Goal: Task Accomplishment & Management: Use online tool/utility

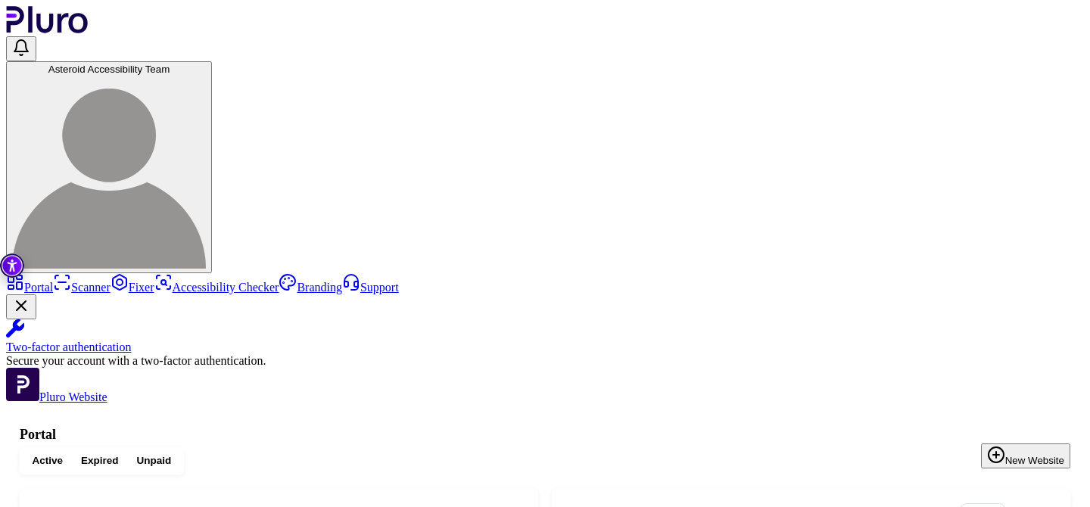
click at [73, 281] on link "Scanner" at bounding box center [82, 287] width 58 height 13
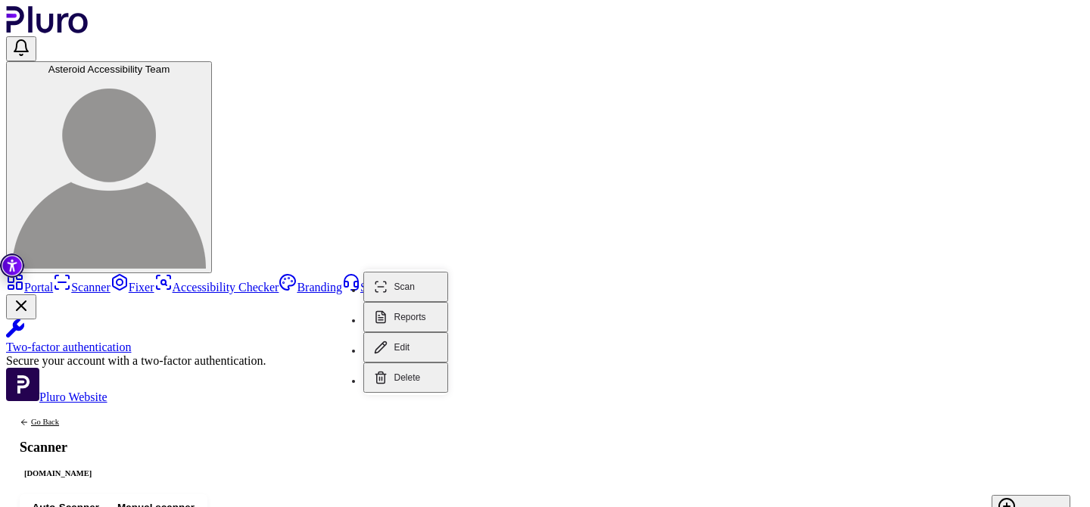
click at [412, 307] on button "Reports" at bounding box center [406, 317] width 86 height 30
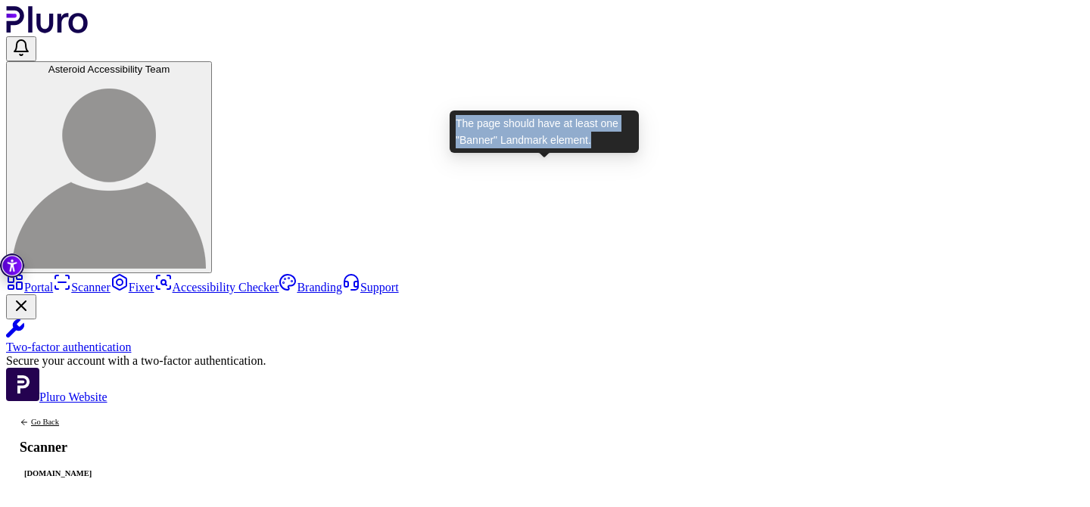
drag, startPoint x: 457, startPoint y: 121, endPoint x: 608, endPoint y: 137, distance: 152.2
click at [608, 137] on div "The page should have at least one "Banner" Landmark element." at bounding box center [544, 131] width 189 height 42
copy div "The page should have at least one "Banner" Landmark element."
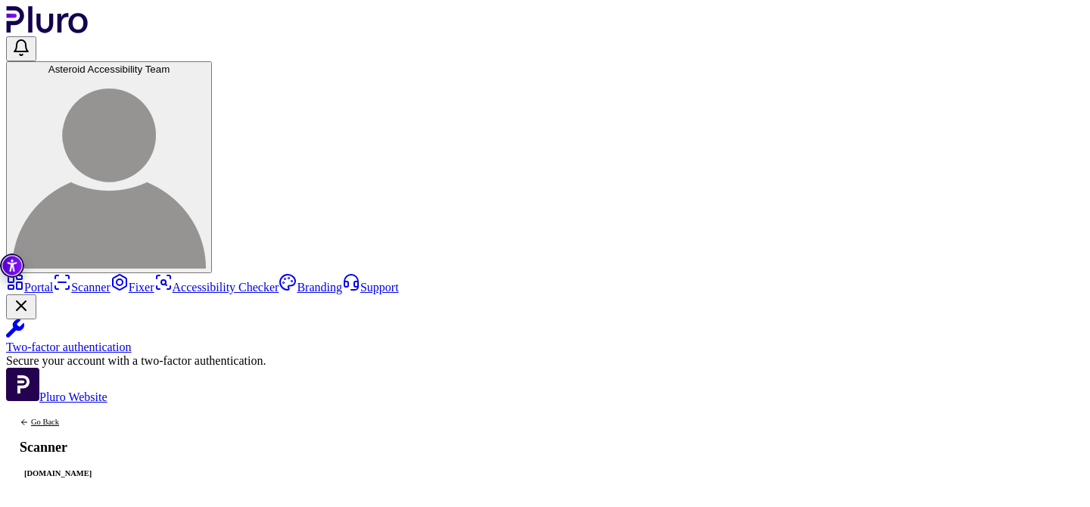
drag, startPoint x: 459, startPoint y: 176, endPoint x: 589, endPoint y: 188, distance: 130.7
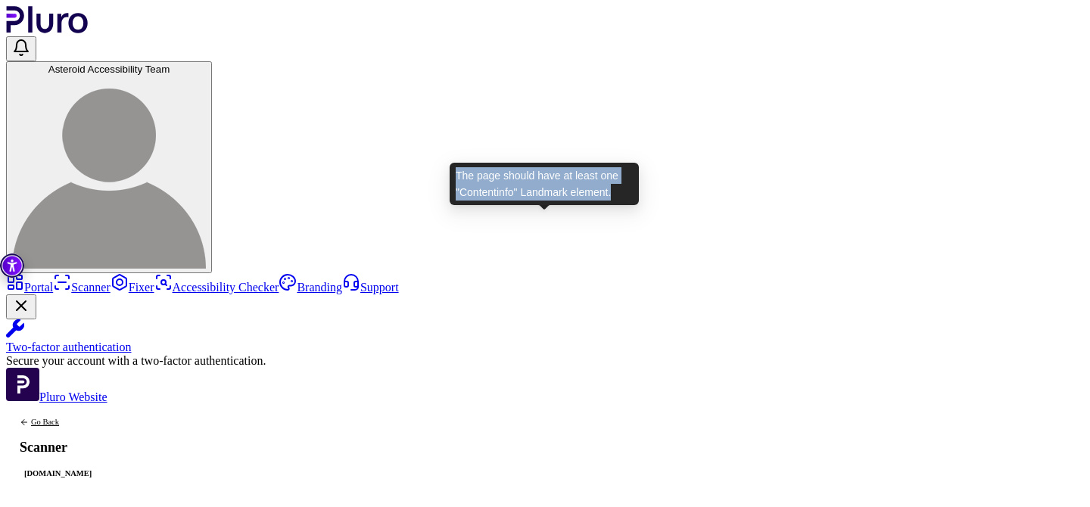
drag, startPoint x: 456, startPoint y: 177, endPoint x: 624, endPoint y: 189, distance: 167.7
click at [624, 189] on div "The page should have at least one "Contentinfo" Landmark element." at bounding box center [544, 184] width 189 height 42
copy div "The page should have at least one "Contentinfo" Landmark element."
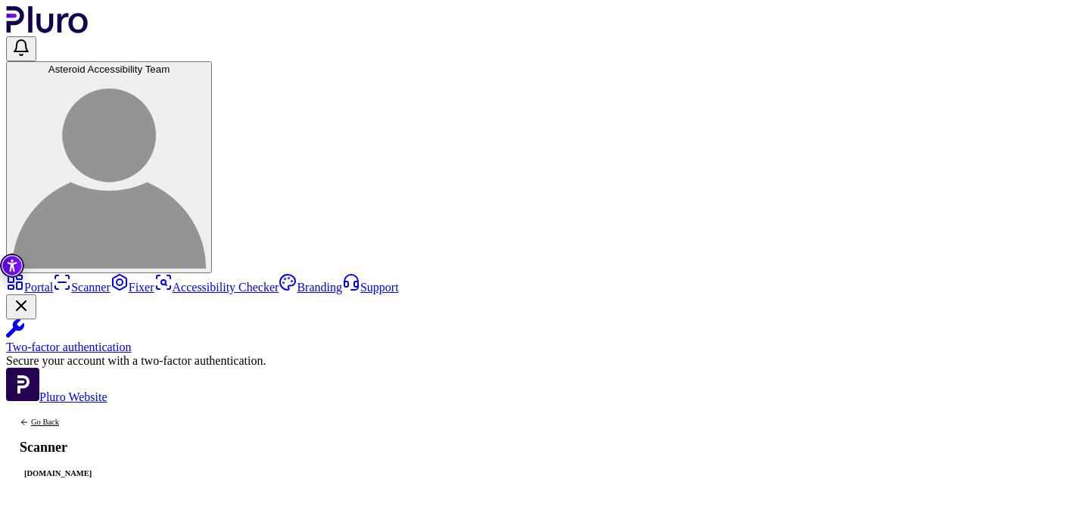
scroll to position [0, 0]
click at [67, 281] on link "Scanner" at bounding box center [82, 287] width 58 height 13
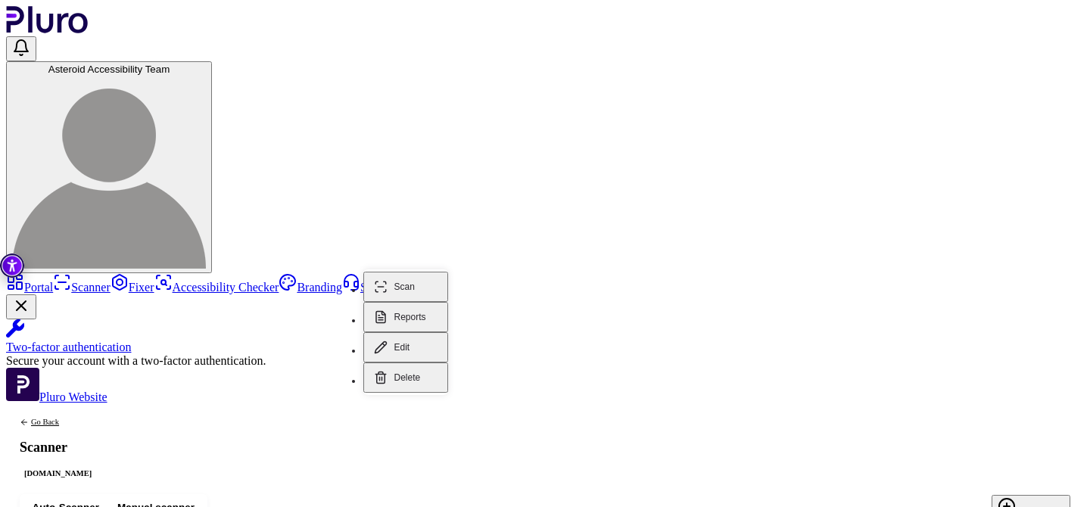
click at [410, 302] on button "Reports" at bounding box center [406, 317] width 86 height 30
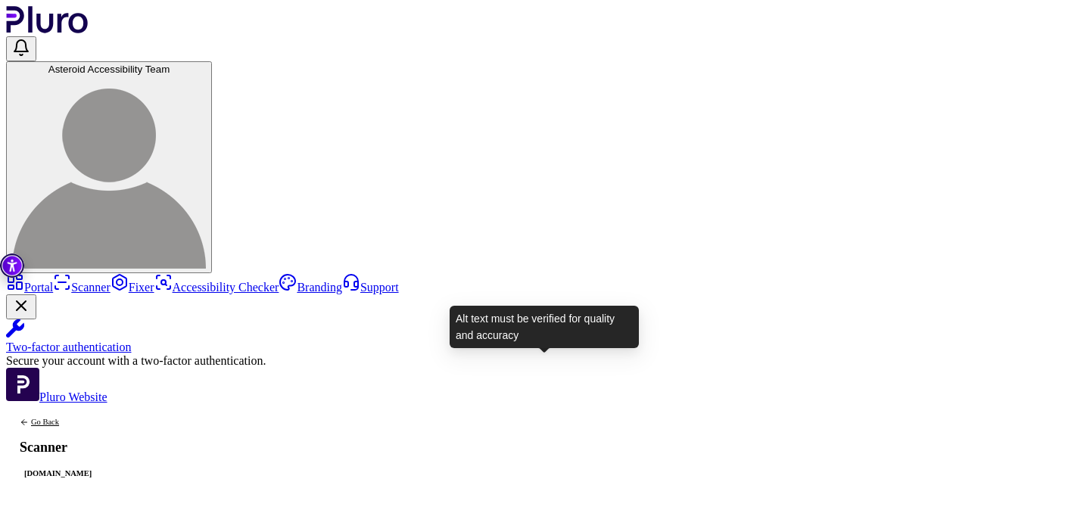
drag, startPoint x: 453, startPoint y: 318, endPoint x: 569, endPoint y: 346, distance: 119.1
click at [569, 346] on div "Alt text must be verified for quality and accuracy" at bounding box center [544, 327] width 189 height 42
copy div "Alt text must be verified for quality and accuracy"
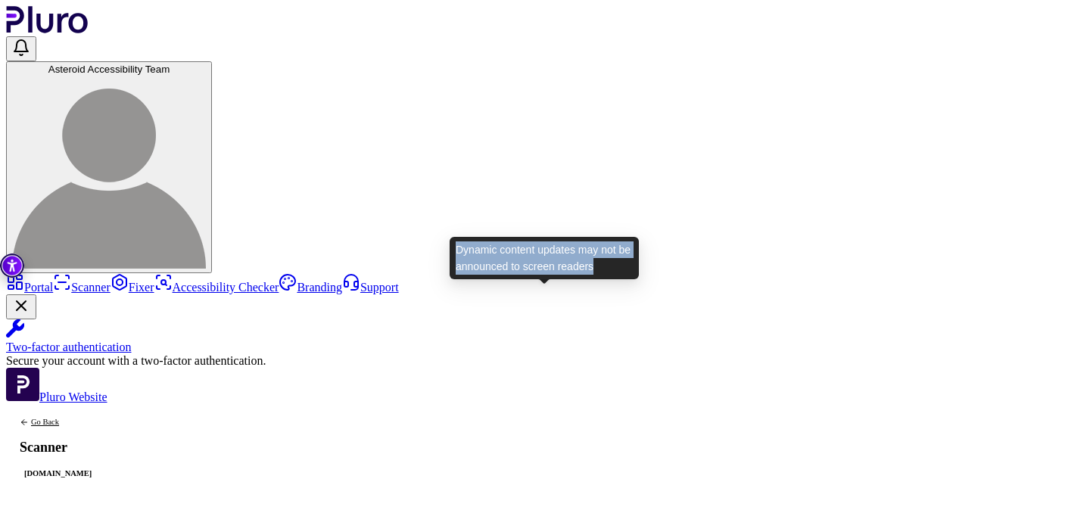
drag, startPoint x: 621, startPoint y: 267, endPoint x: 455, endPoint y: 244, distance: 167.4
click at [455, 244] on div "Dynamic content updates may not be announced to screen readers" at bounding box center [544, 258] width 189 height 42
copy div "Dynamic content updates may not be announced to screen readers"
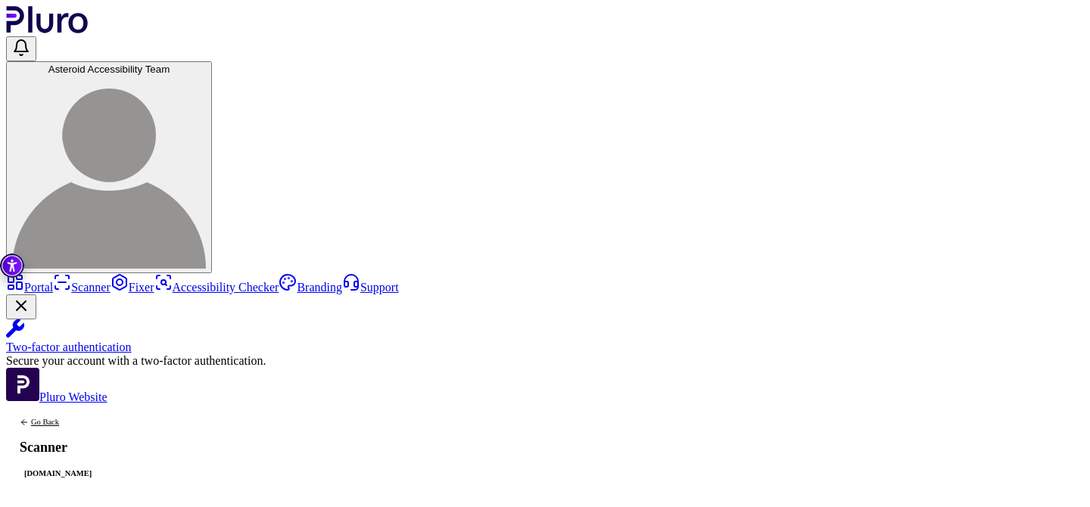
scroll to position [6, 0]
click at [70, 281] on link "Scanner" at bounding box center [82, 287] width 58 height 13
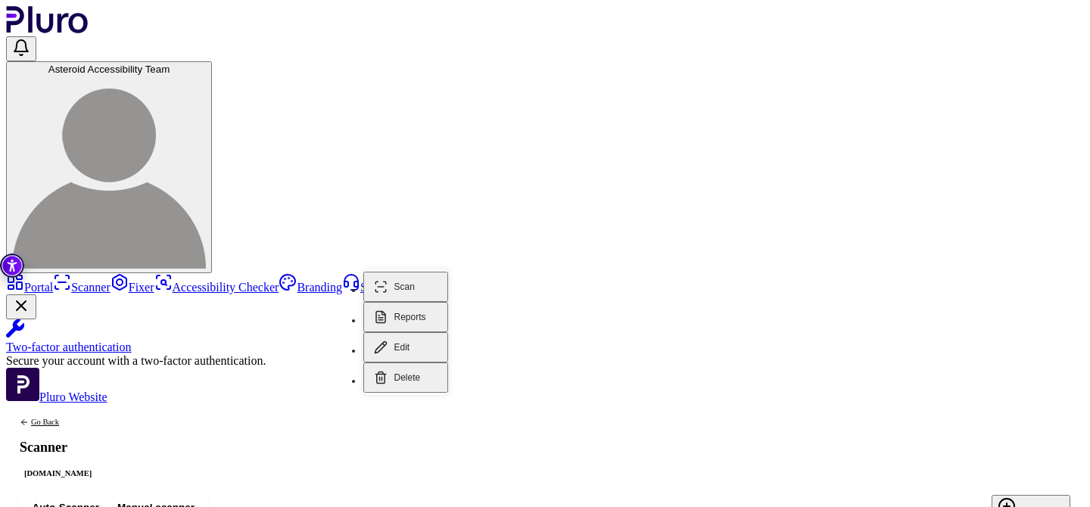
click at [404, 302] on button "Reports" at bounding box center [406, 317] width 86 height 30
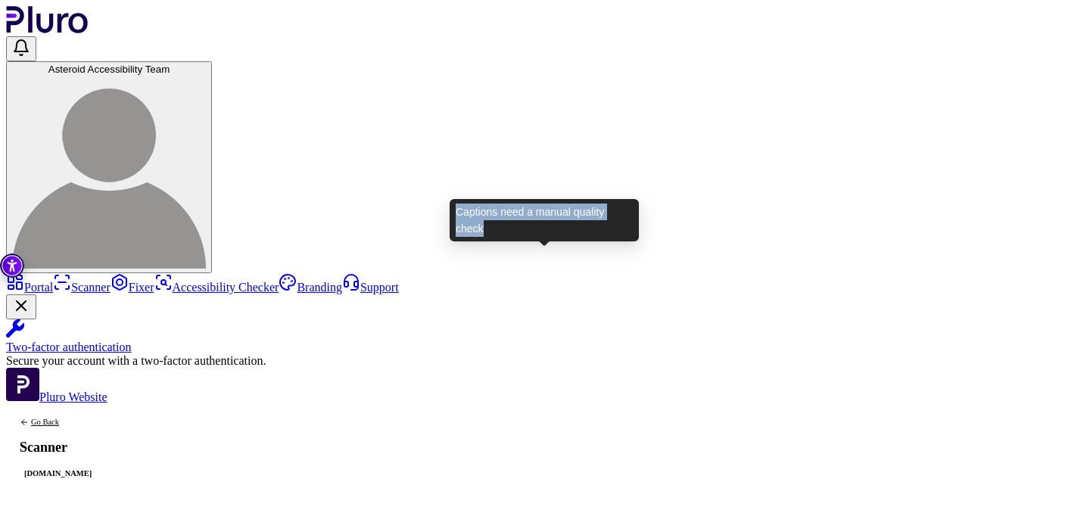
drag, startPoint x: 456, startPoint y: 213, endPoint x: 510, endPoint y: 234, distance: 57.8
click at [510, 234] on div "Captions need a manual quality check" at bounding box center [544, 220] width 189 height 42
copy div "Captions need a manual quality check"
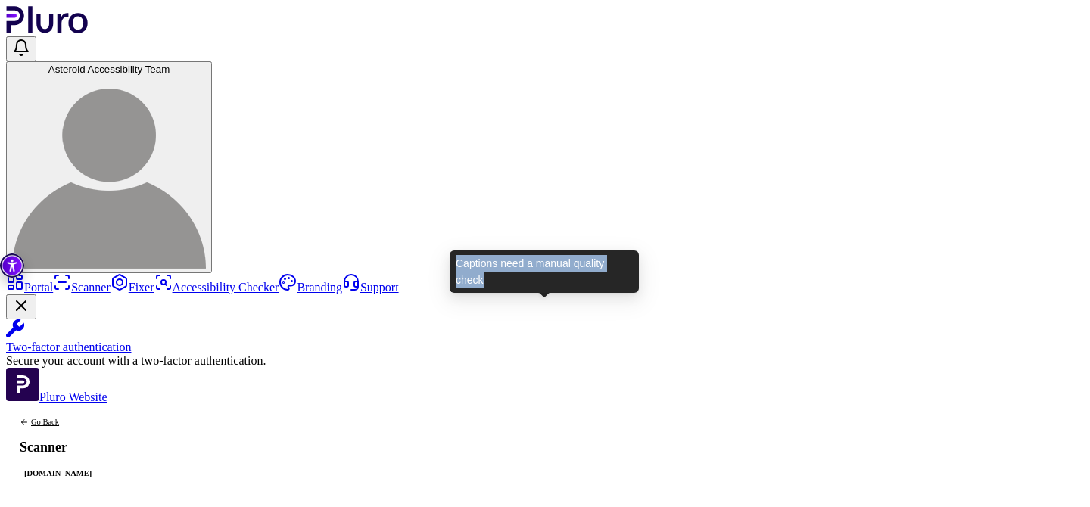
scroll to position [0, 0]
